Goal: Information Seeking & Learning: Learn about a topic

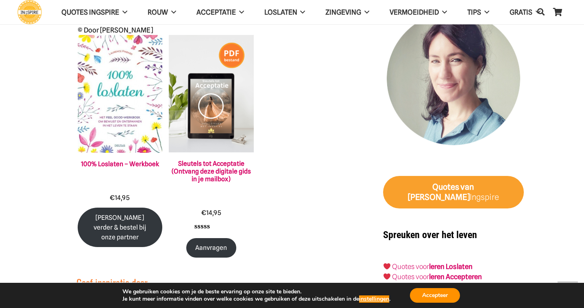
scroll to position [748, 0]
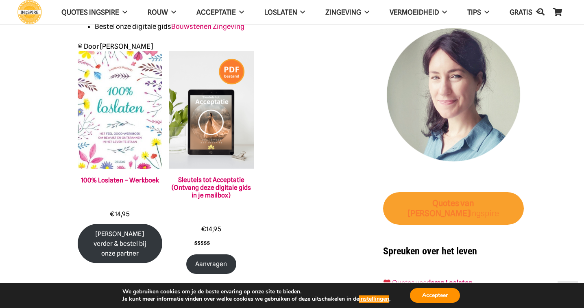
click at [476, 199] on link "Quotes van Inge Ingspire" at bounding box center [453, 208] width 141 height 33
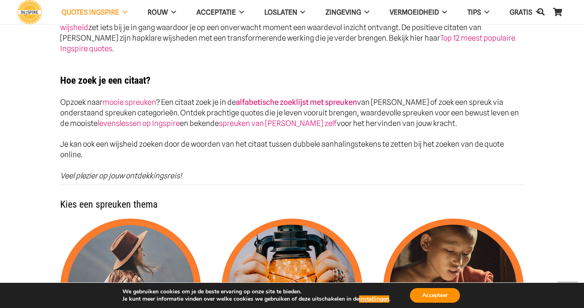
scroll to position [732, 0]
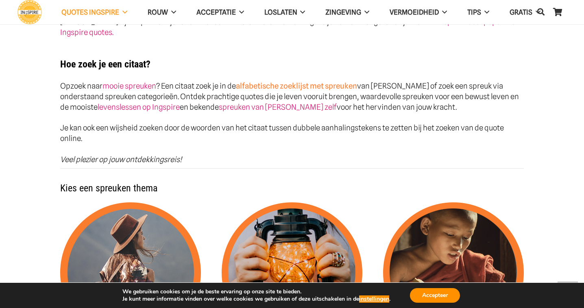
click at [339, 81] on link "alfabetische zoeklijst met spreuken" at bounding box center [296, 85] width 121 height 9
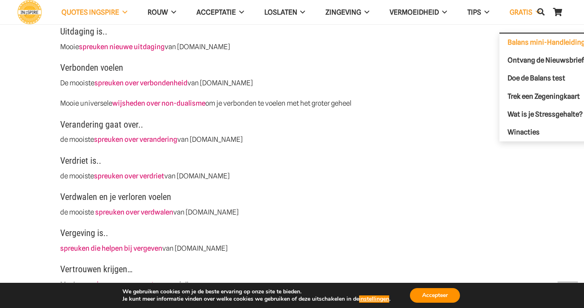
scroll to position [2171, 0]
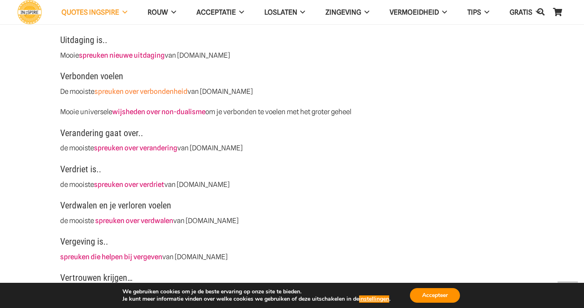
click at [182, 87] on link "spreuken over verbondenheid" at bounding box center [140, 91] width 93 height 8
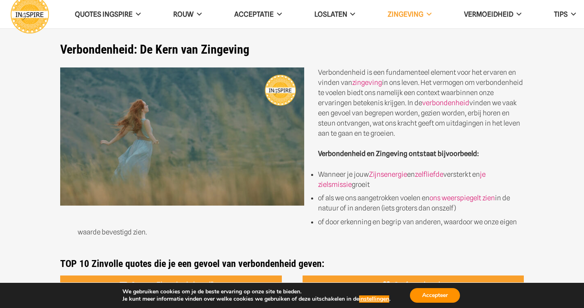
click at [352, 153] on strong "Verbondenheid en Zingeving ontstaat bijvoorbeeld:" at bounding box center [398, 154] width 161 height 8
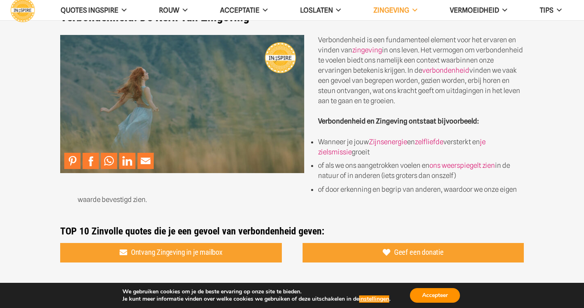
scroll to position [49, 0]
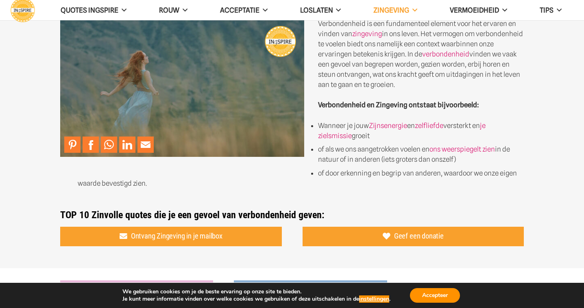
click at [209, 95] on img at bounding box center [182, 88] width 244 height 138
click at [193, 87] on img at bounding box center [182, 88] width 244 height 138
click at [284, 41] on img at bounding box center [182, 88] width 244 height 138
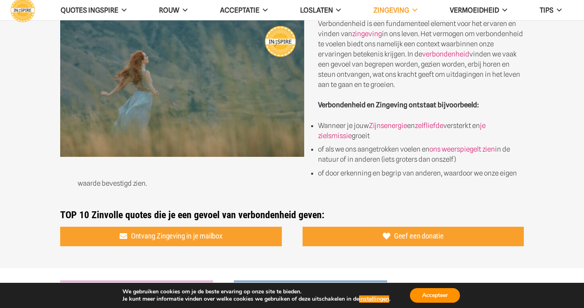
click at [563, 102] on section "Verbondenheid: De Kern van Zingeving Verbondenheid is een fundamenteel element …" at bounding box center [292, 109] width 584 height 317
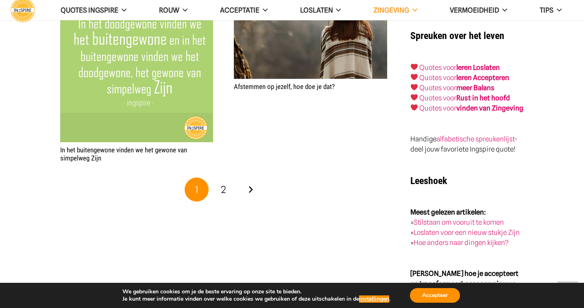
scroll to position [1334, 0]
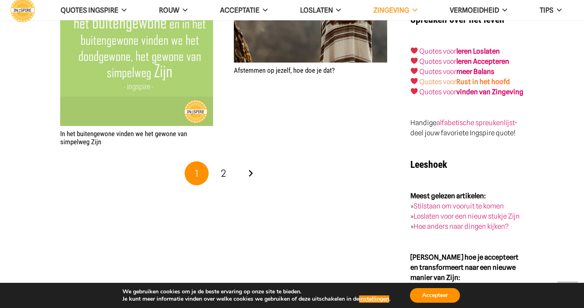
click at [484, 78] on strong "Rust in het hoofd" at bounding box center [483, 82] width 54 height 8
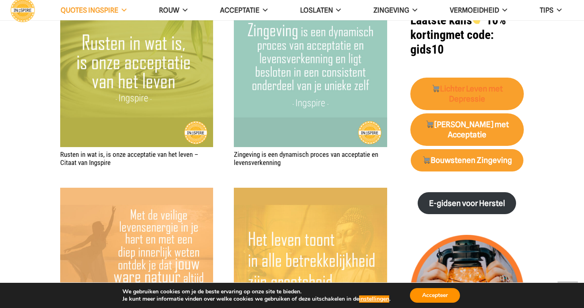
scroll to position [846, 0]
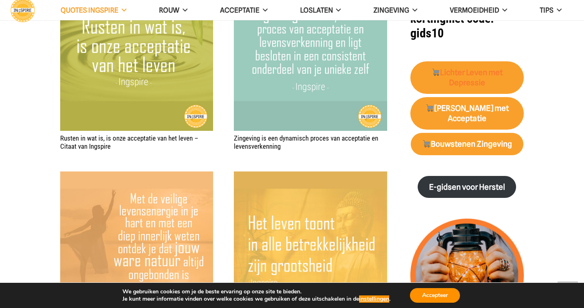
click at [484, 68] on strong "Lichter Leven met Depressie" at bounding box center [467, 78] width 72 height 20
